Goal: Obtain resource: Obtain resource

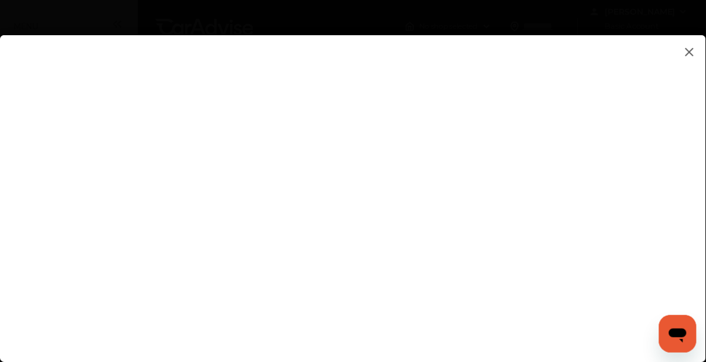
click at [692, 47] on img at bounding box center [690, 52] width 14 height 15
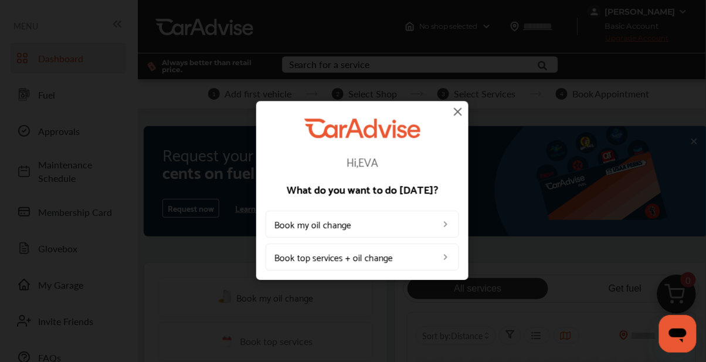
click at [463, 110] on img at bounding box center [458, 111] width 14 height 14
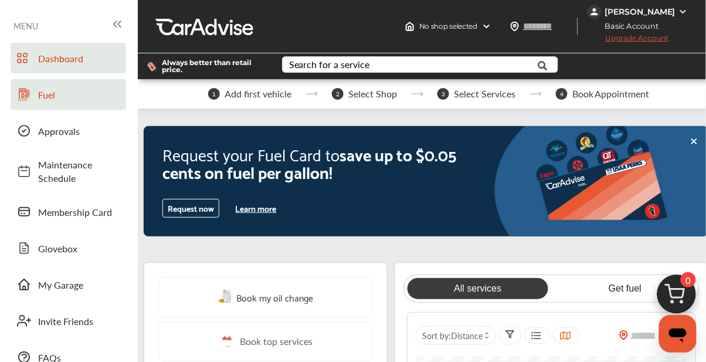
click at [41, 94] on span "Fuel" at bounding box center [79, 94] width 82 height 13
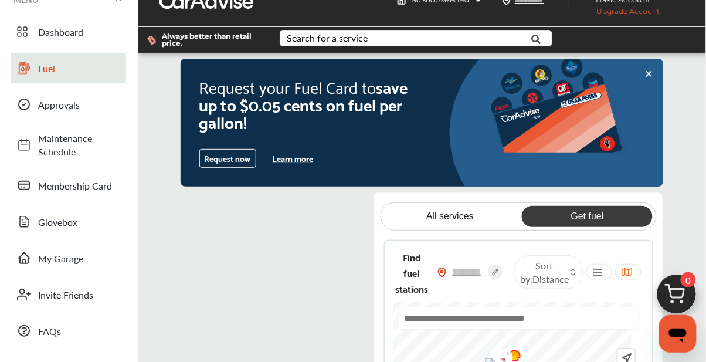
scroll to position [28, 0]
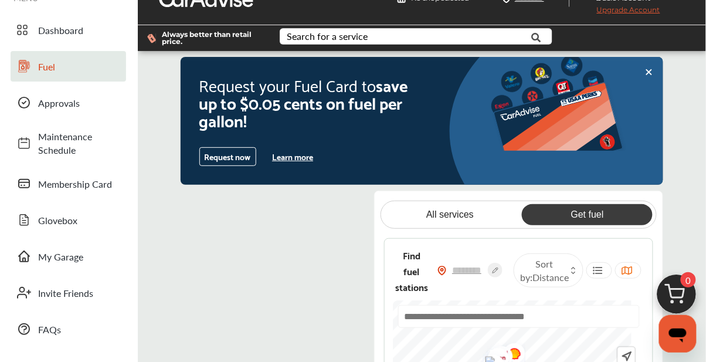
click at [291, 151] on button "Learn more" at bounding box center [292, 157] width 50 height 18
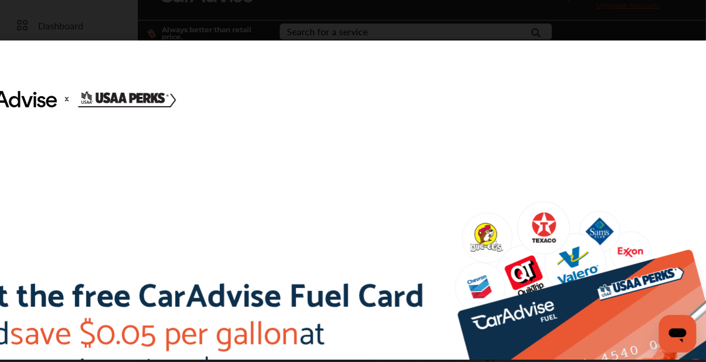
scroll to position [36, 0]
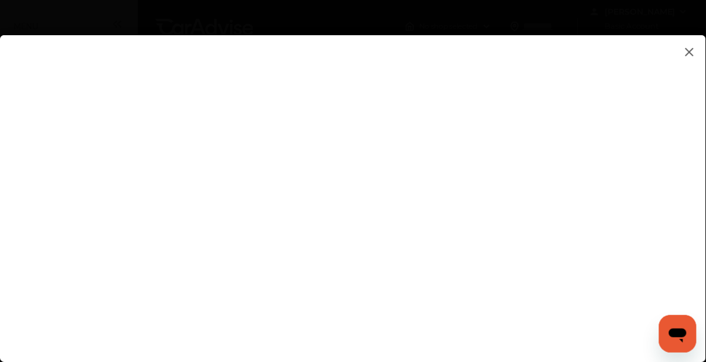
click at [489, 302] on flutter-view at bounding box center [353, 205] width 707 height 341
